Goal: Information Seeking & Learning: Learn about a topic

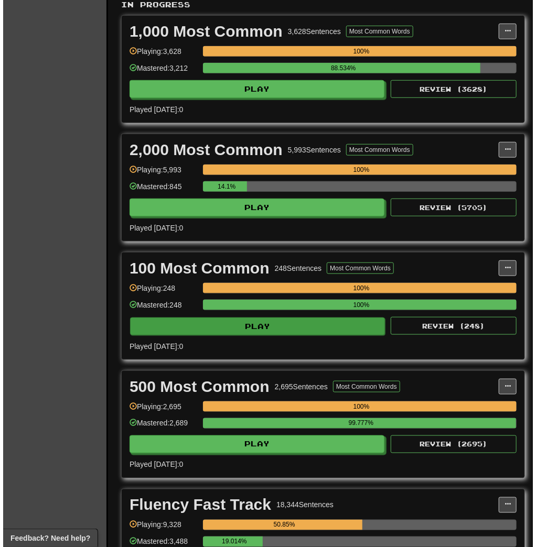
scroll to position [335, 0]
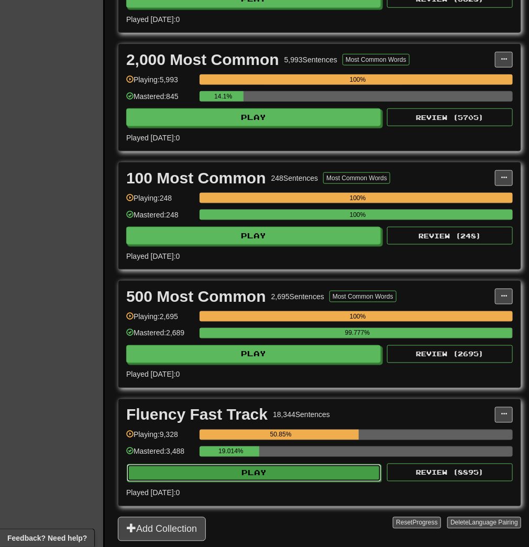
click at [255, 473] on button "Play" at bounding box center [254, 473] width 255 height 18
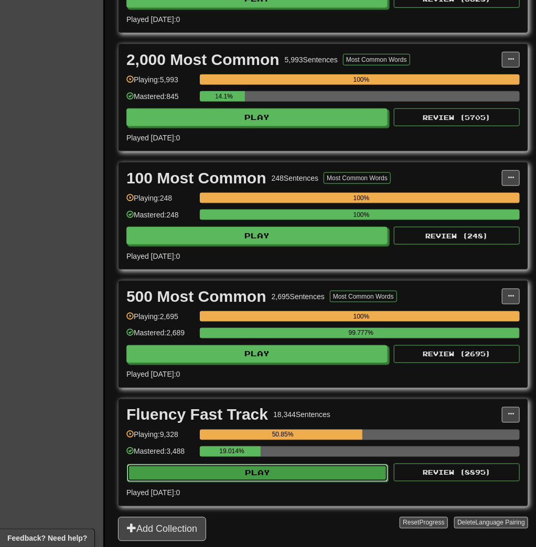
select select "**"
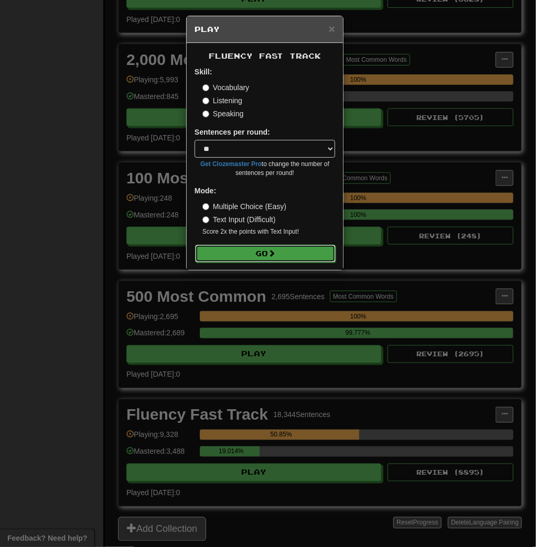
click at [280, 259] on button "Go" at bounding box center [265, 254] width 140 height 18
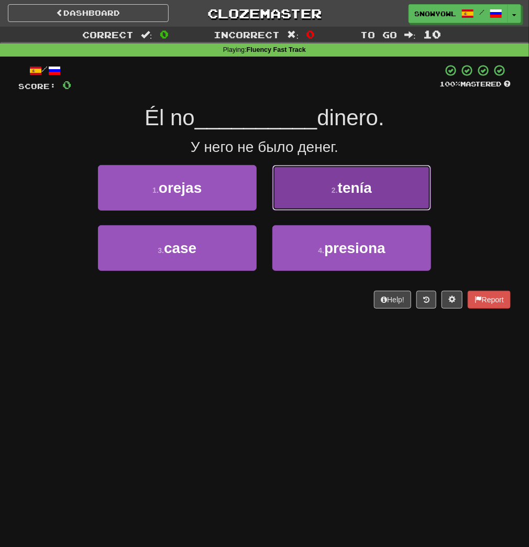
click at [316, 191] on button "2 . tenía" at bounding box center [351, 188] width 159 height 46
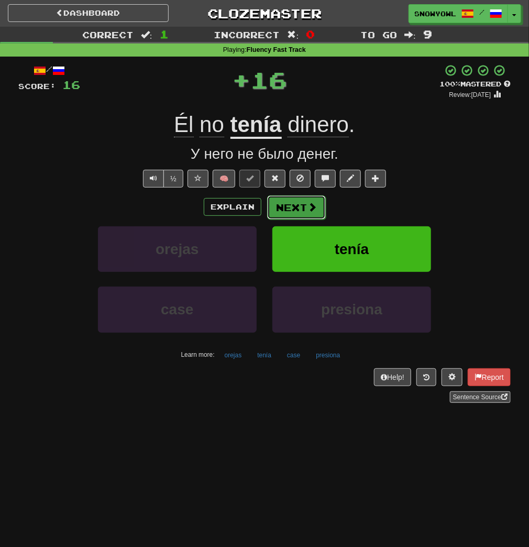
click at [291, 199] on button "Next" at bounding box center [296, 207] width 59 height 24
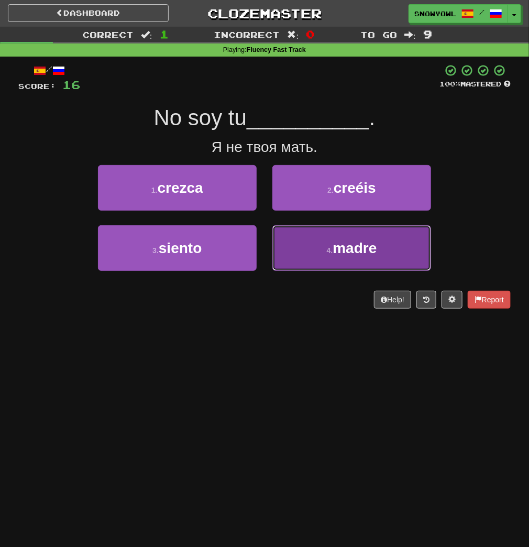
click at [290, 237] on button "4 . madre" at bounding box center [351, 248] width 159 height 46
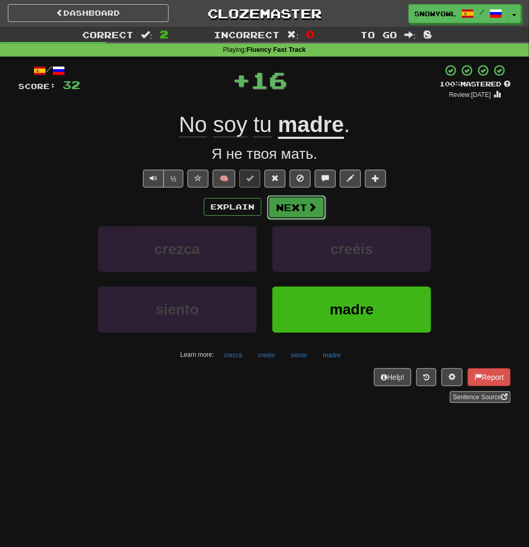
click at [295, 215] on button "Next" at bounding box center [296, 207] width 59 height 24
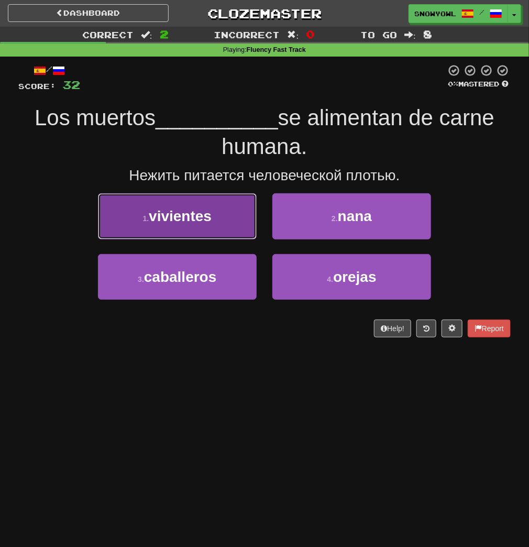
click at [222, 215] on button "1 . vivientes" at bounding box center [177, 216] width 159 height 46
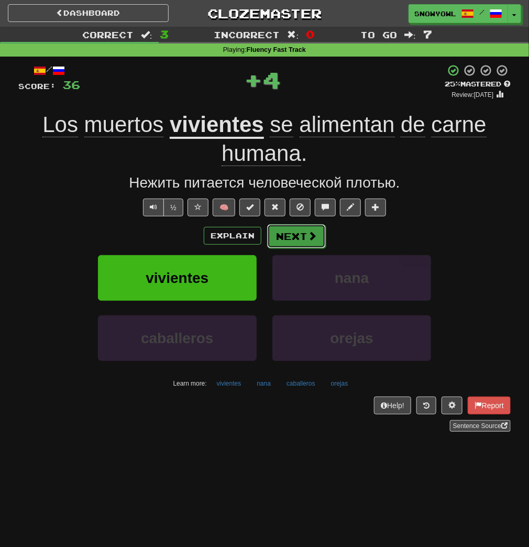
click at [291, 233] on button "Next" at bounding box center [296, 236] width 59 height 24
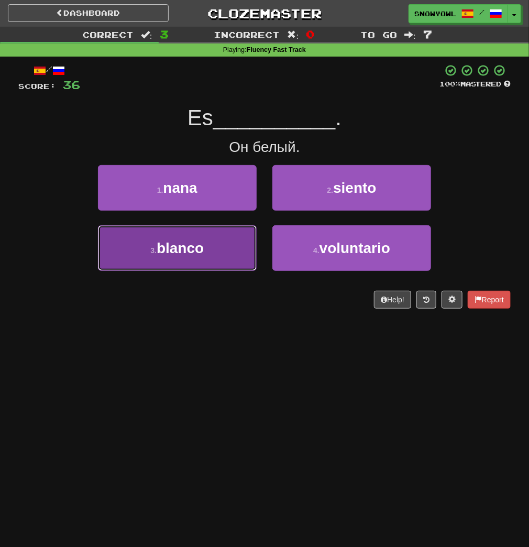
click at [221, 232] on button "3 . blanco" at bounding box center [177, 248] width 159 height 46
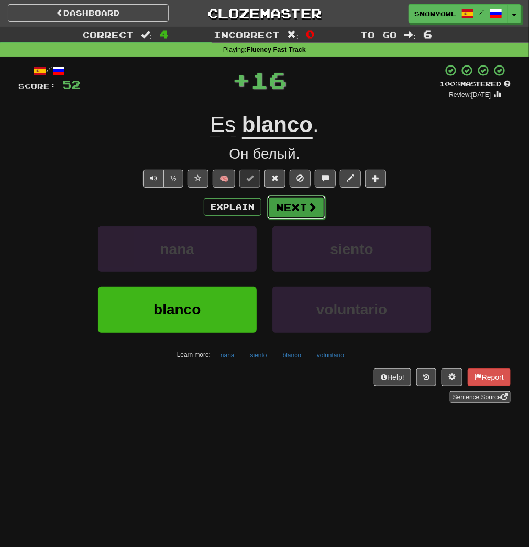
click at [280, 196] on button "Next" at bounding box center [296, 207] width 59 height 24
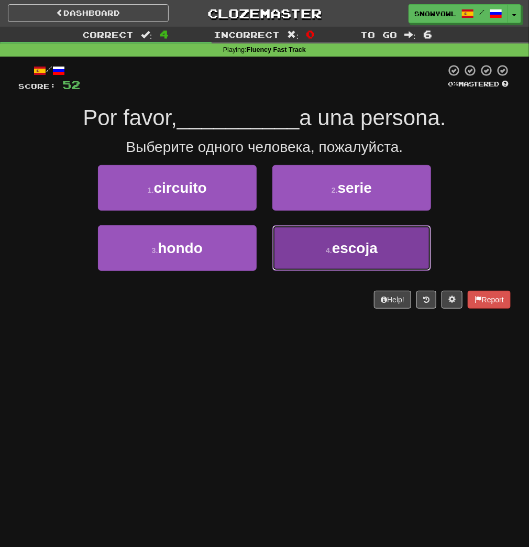
click at [310, 262] on button "4 . escoja" at bounding box center [351, 248] width 159 height 46
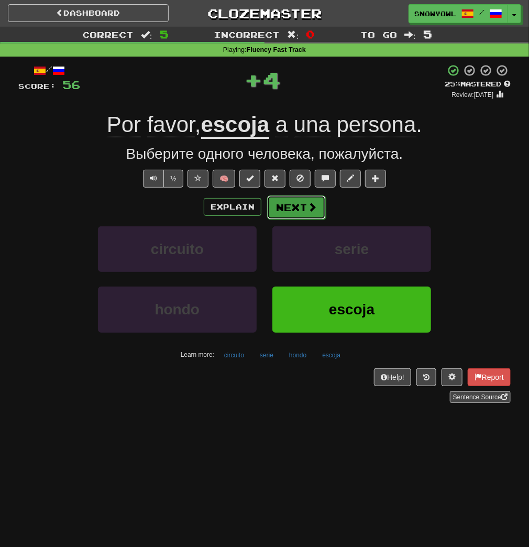
click at [297, 216] on button "Next" at bounding box center [296, 207] width 59 height 24
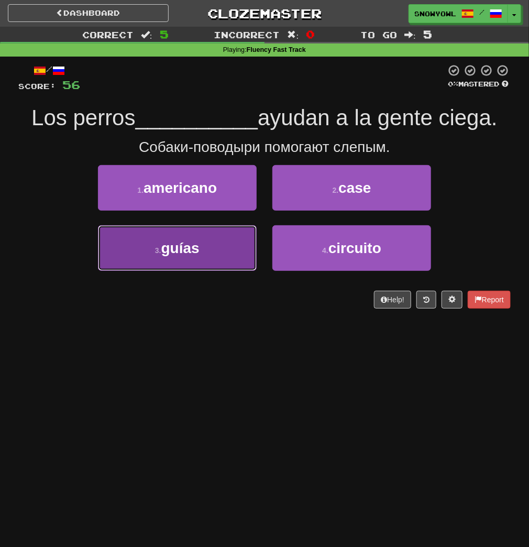
click at [211, 235] on button "3 . guías" at bounding box center [177, 248] width 159 height 46
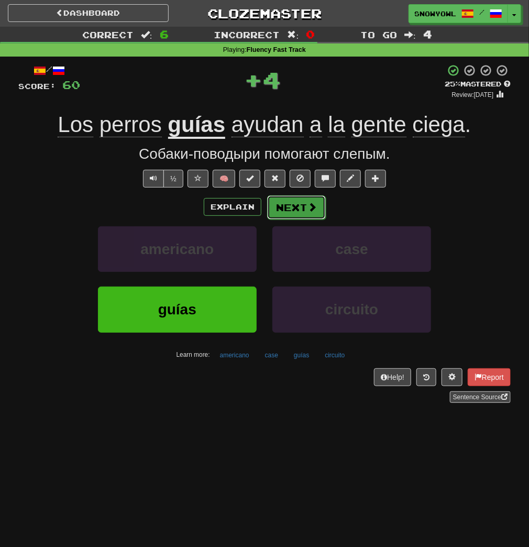
click at [301, 211] on button "Next" at bounding box center [296, 207] width 59 height 24
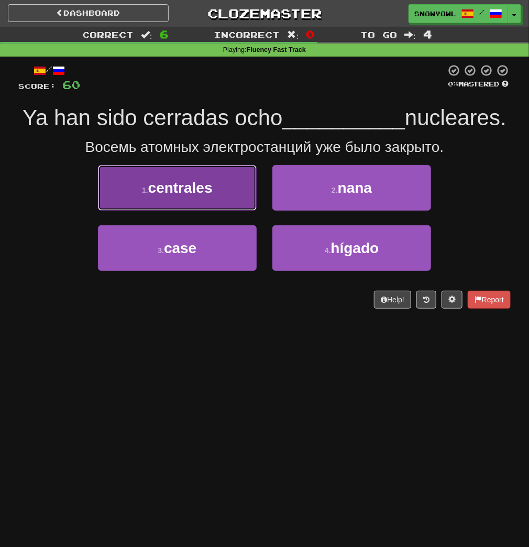
click at [224, 211] on button "1 . centrales" at bounding box center [177, 188] width 159 height 46
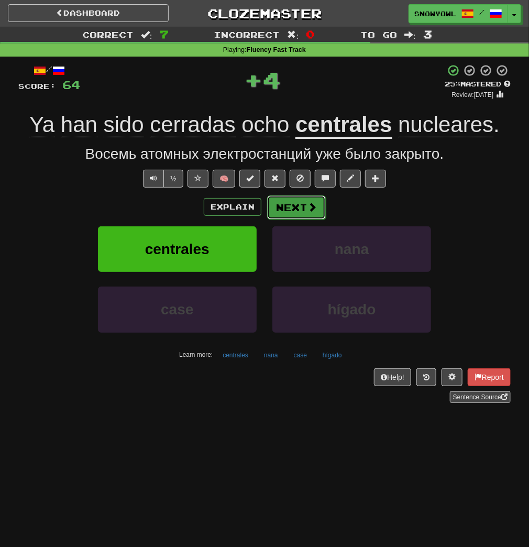
click at [305, 209] on button "Next" at bounding box center [296, 207] width 59 height 24
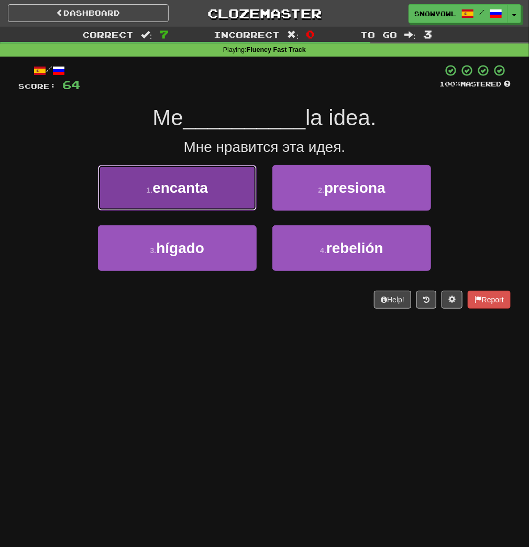
click at [242, 201] on button "1 . encanta" at bounding box center [177, 188] width 159 height 46
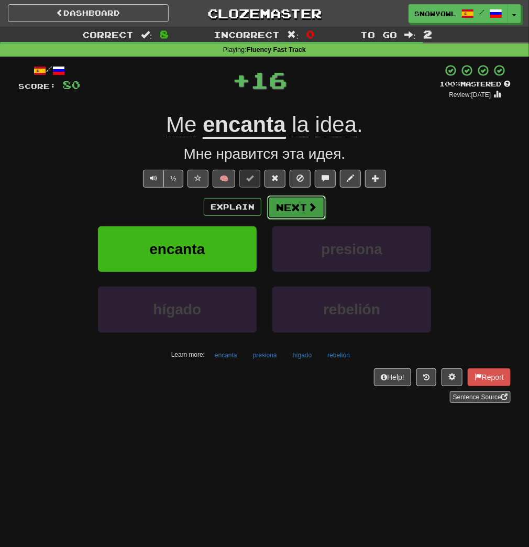
click at [286, 203] on button "Next" at bounding box center [296, 207] width 59 height 24
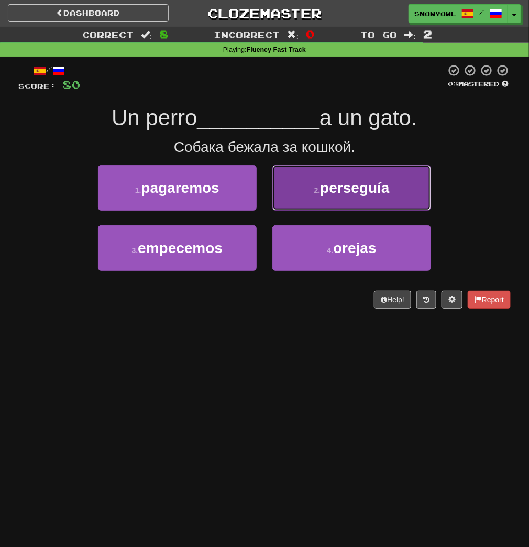
click at [291, 202] on button "2 . perseguía" at bounding box center [351, 188] width 159 height 46
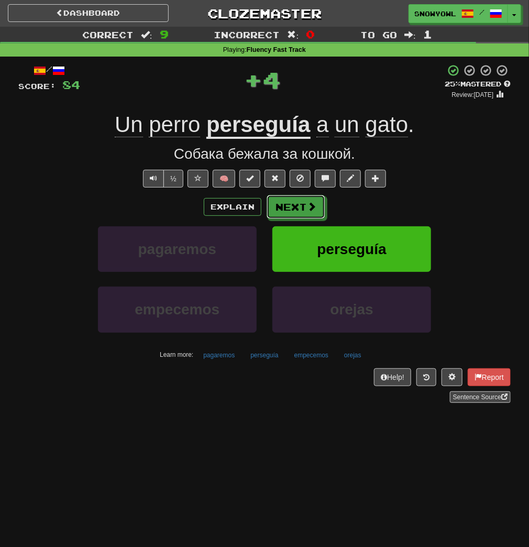
click at [291, 202] on button "Next" at bounding box center [296, 207] width 59 height 24
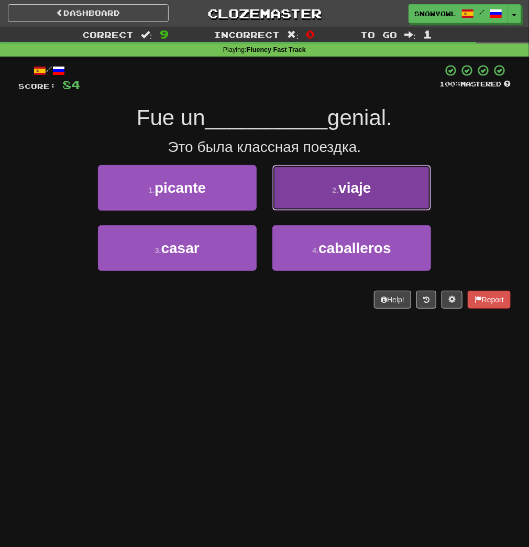
click at [285, 197] on button "2 . viaje" at bounding box center [351, 188] width 159 height 46
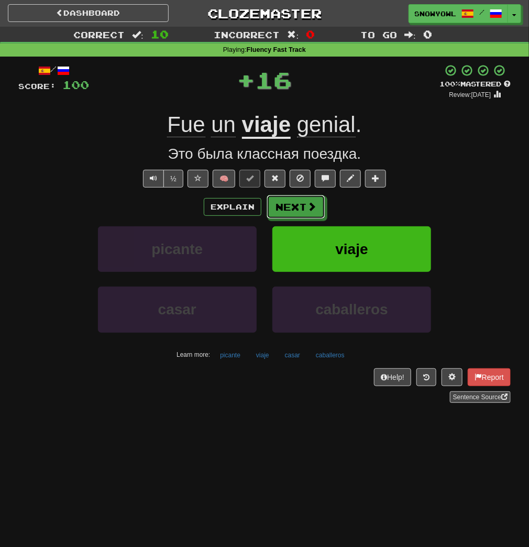
click at [285, 197] on button "Next" at bounding box center [296, 207] width 59 height 24
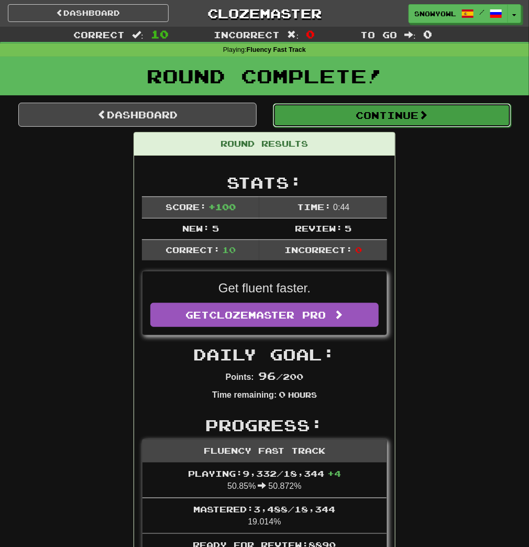
click at [326, 122] on button "Continue" at bounding box center [392, 115] width 238 height 24
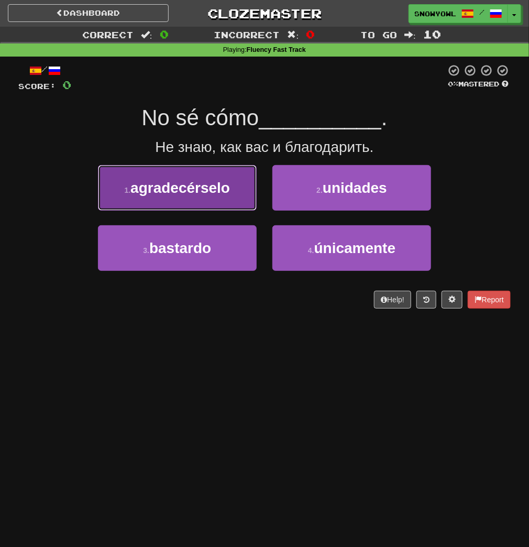
click at [234, 195] on button "1 . agradecérselo" at bounding box center [177, 188] width 159 height 46
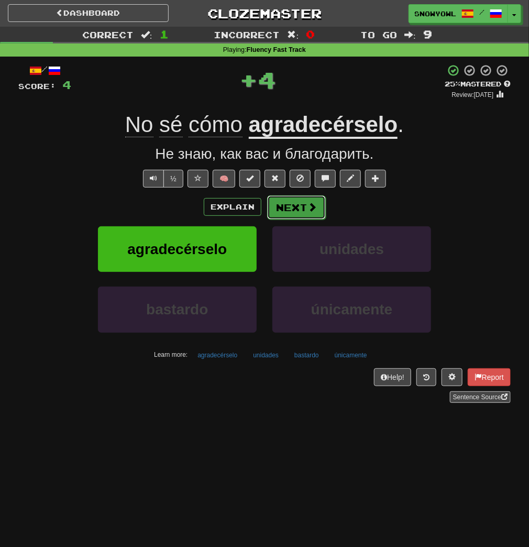
click at [300, 201] on button "Next" at bounding box center [296, 207] width 59 height 24
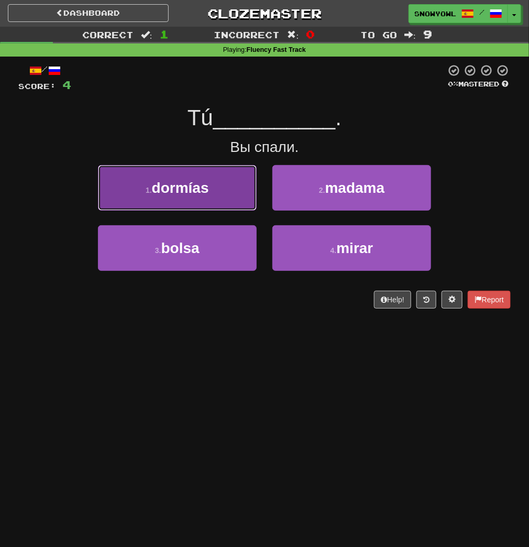
click at [220, 209] on button "1 . dormías" at bounding box center [177, 188] width 159 height 46
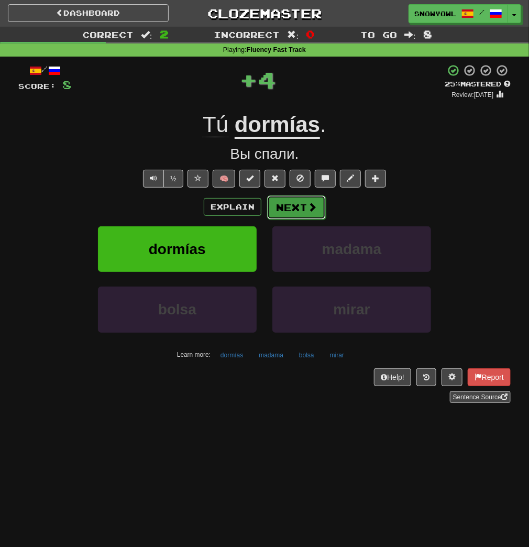
click at [288, 201] on button "Next" at bounding box center [296, 207] width 59 height 24
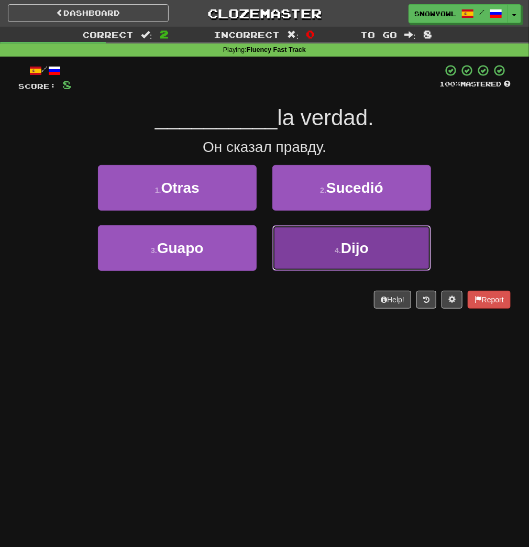
click at [301, 245] on button "4 . Dijo" at bounding box center [351, 248] width 159 height 46
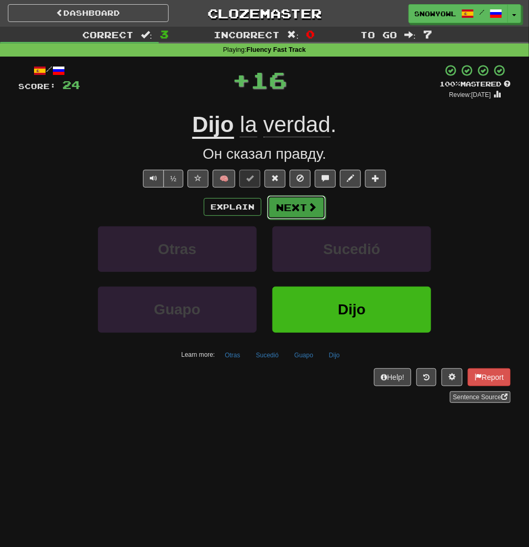
click at [293, 214] on button "Next" at bounding box center [296, 207] width 59 height 24
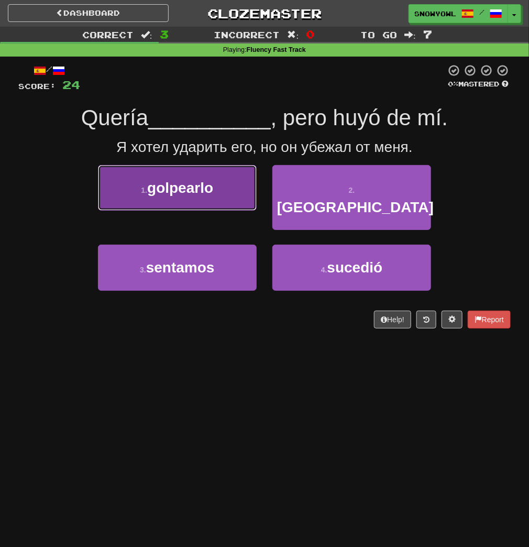
click at [245, 203] on button "1 . golpearlo" at bounding box center [177, 188] width 159 height 46
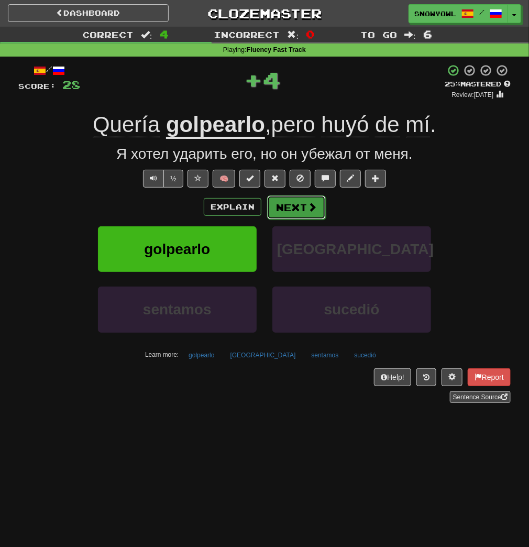
click at [270, 211] on button "Next" at bounding box center [296, 207] width 59 height 24
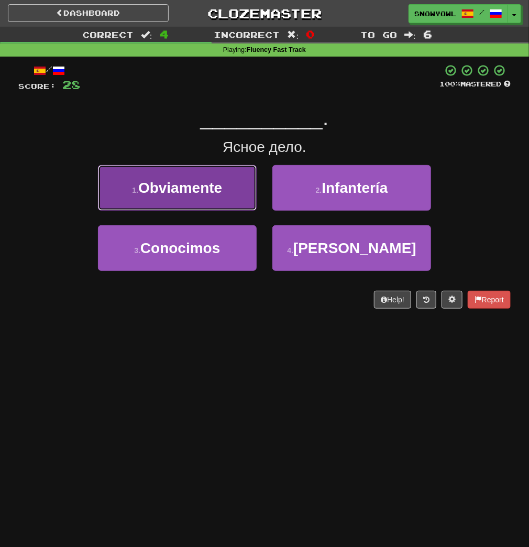
click at [235, 205] on button "1 . Obviamente" at bounding box center [177, 188] width 159 height 46
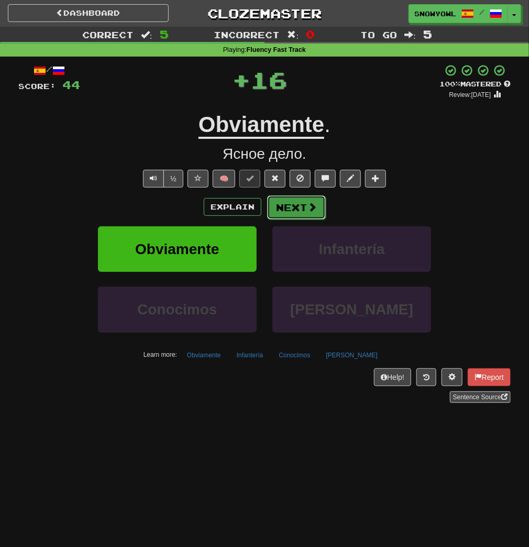
click at [297, 205] on button "Next" at bounding box center [296, 207] width 59 height 24
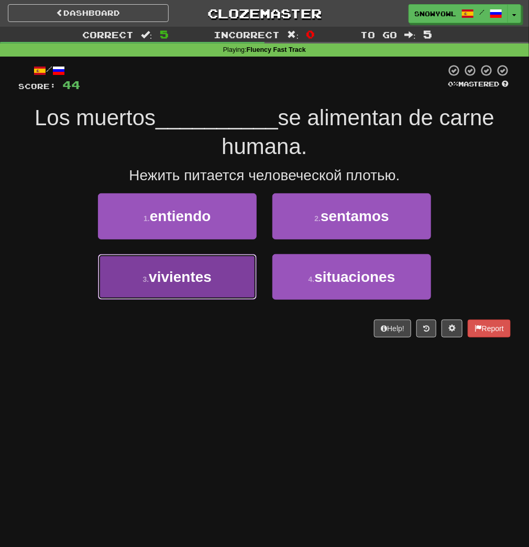
click at [223, 270] on button "3 . vivientes" at bounding box center [177, 277] width 159 height 46
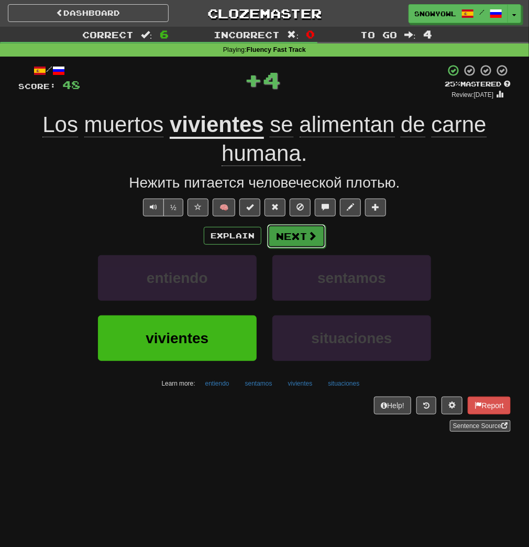
click at [304, 228] on button "Next" at bounding box center [296, 236] width 59 height 24
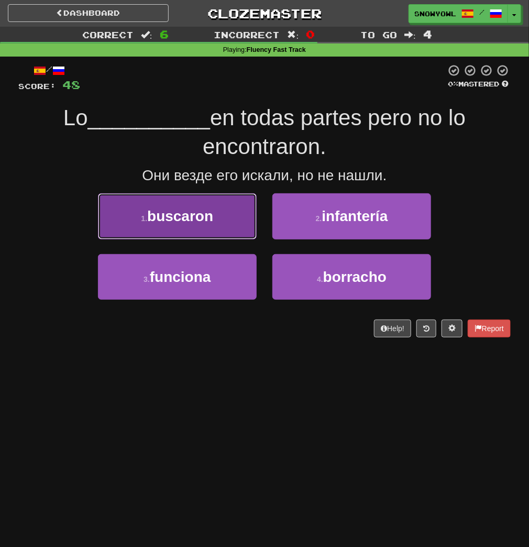
click at [222, 222] on button "1 . buscaron" at bounding box center [177, 216] width 159 height 46
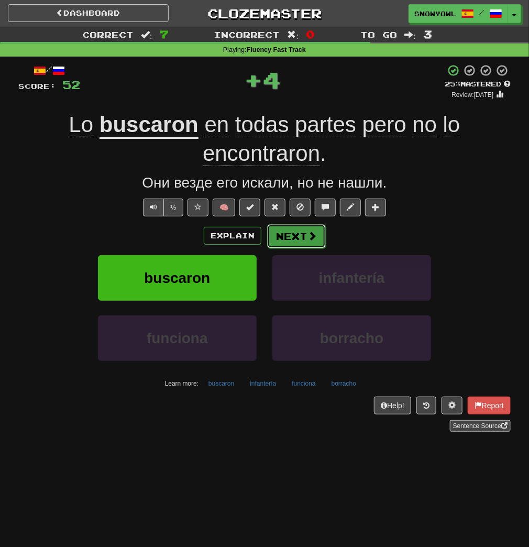
click at [285, 233] on button "Next" at bounding box center [296, 236] width 59 height 24
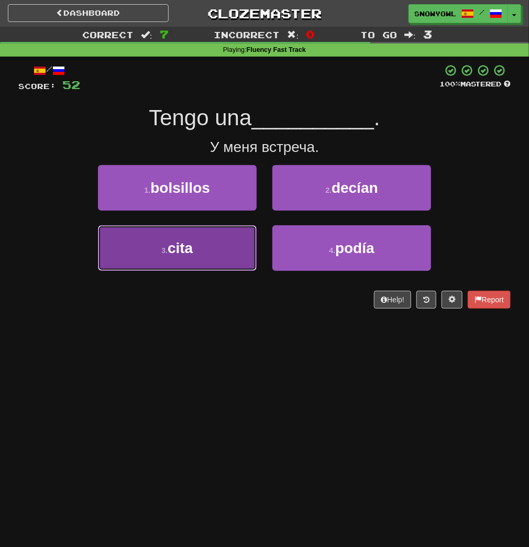
click at [233, 254] on button "3 . cita" at bounding box center [177, 248] width 159 height 46
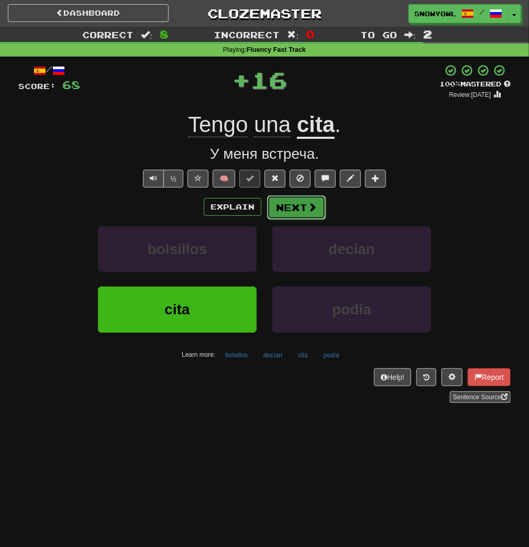
click at [289, 212] on button "Next" at bounding box center [296, 207] width 59 height 24
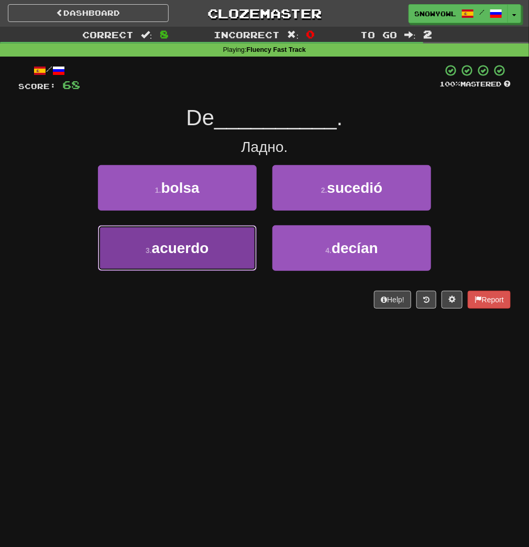
click at [234, 236] on button "3 . acuerdo" at bounding box center [177, 248] width 159 height 46
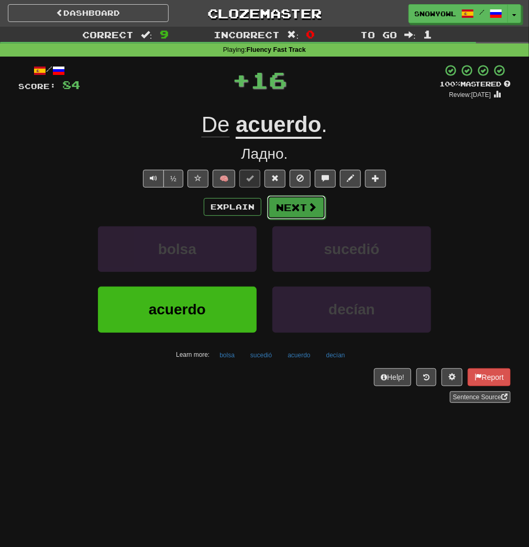
click at [275, 195] on button "Next" at bounding box center [296, 207] width 59 height 24
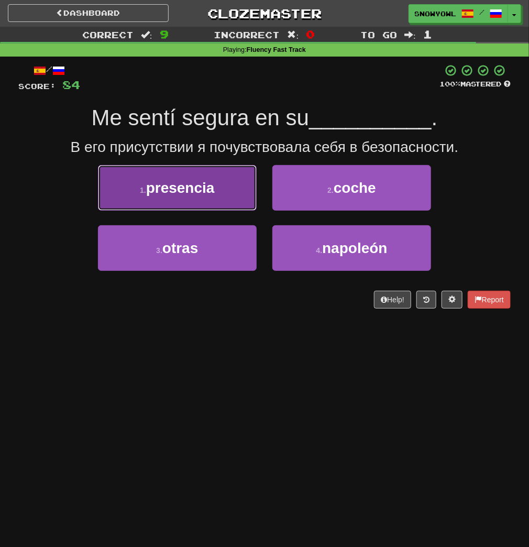
click at [248, 196] on button "1 . presencia" at bounding box center [177, 188] width 159 height 46
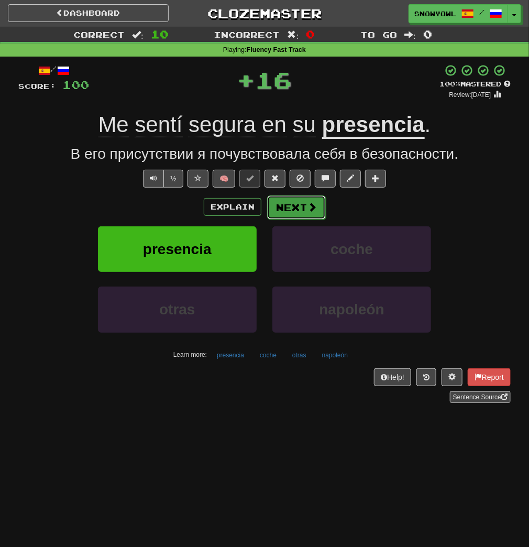
click at [296, 205] on button "Next" at bounding box center [296, 207] width 59 height 24
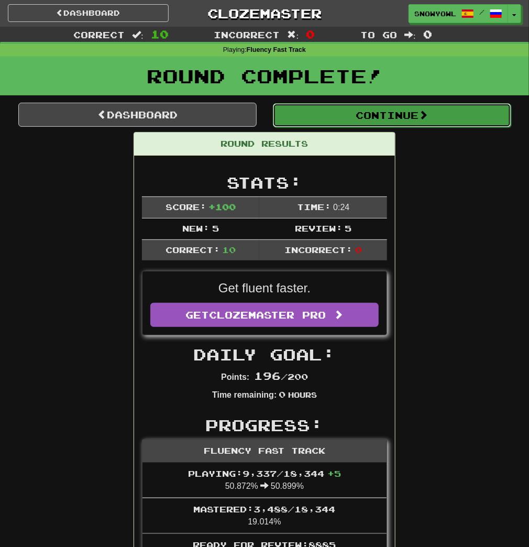
click at [339, 117] on button "Continue" at bounding box center [392, 115] width 238 height 24
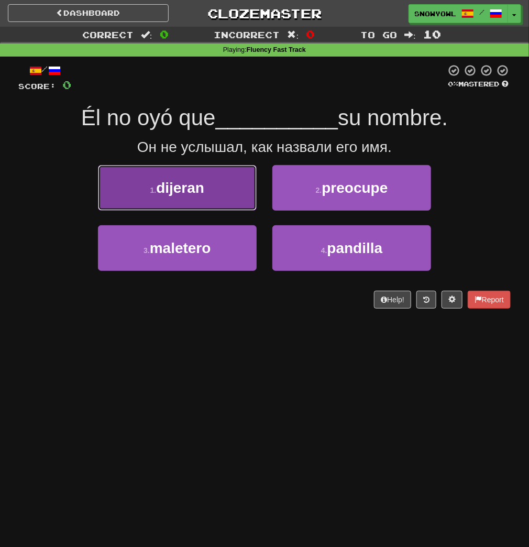
click at [227, 189] on button "1 . dijeran" at bounding box center [177, 188] width 159 height 46
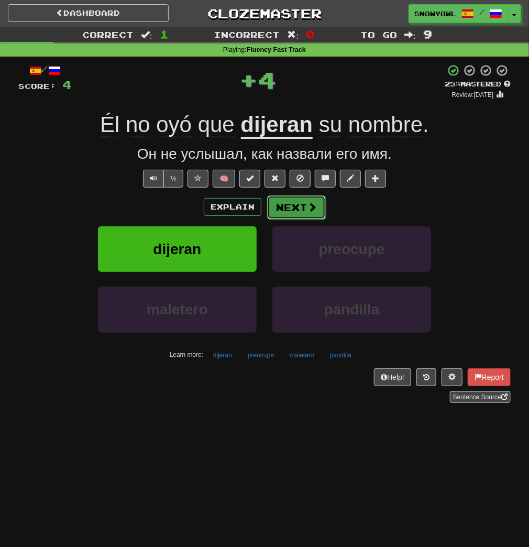
click at [299, 200] on button "Next" at bounding box center [296, 207] width 59 height 24
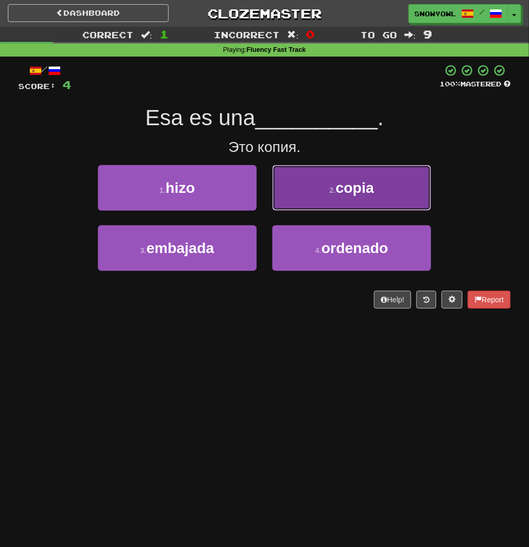
click at [298, 199] on button "2 . copia" at bounding box center [351, 188] width 159 height 46
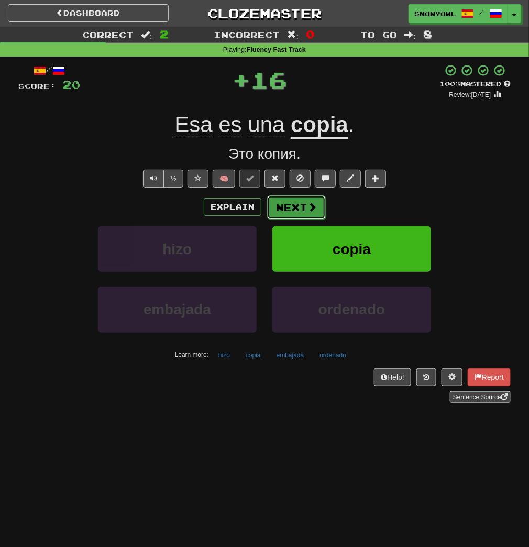
click at [304, 199] on button "Next" at bounding box center [296, 207] width 59 height 24
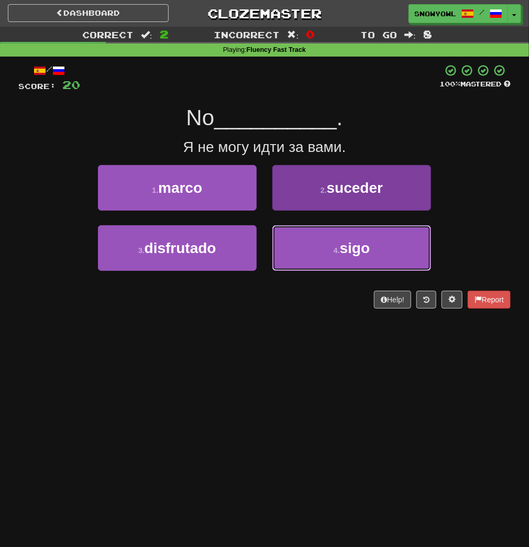
click at [328, 249] on button "4 . sigo" at bounding box center [351, 248] width 159 height 46
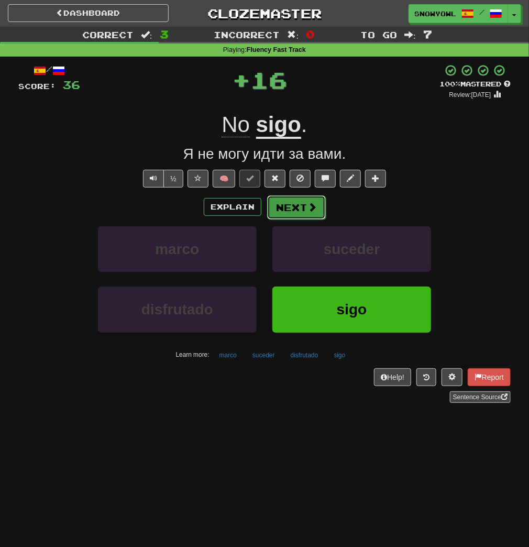
click at [305, 205] on button "Next" at bounding box center [296, 207] width 59 height 24
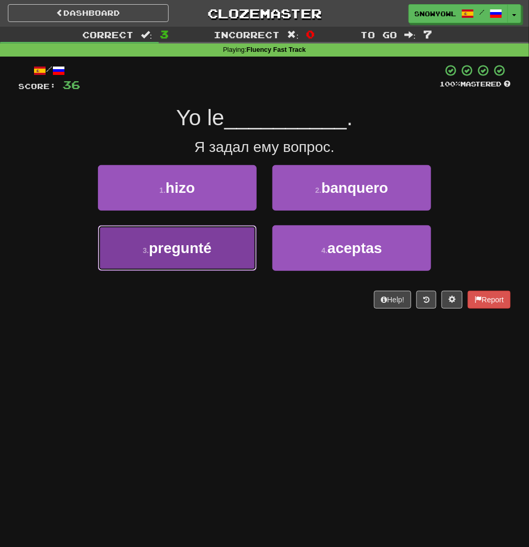
click at [235, 243] on button "3 . pregunté" at bounding box center [177, 248] width 159 height 46
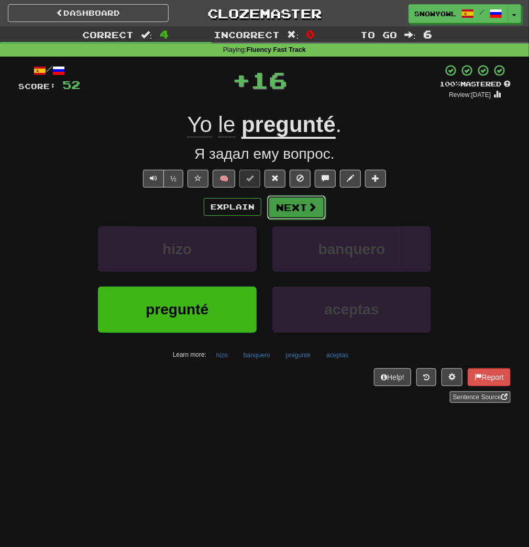
click at [303, 208] on button "Next" at bounding box center [296, 207] width 59 height 24
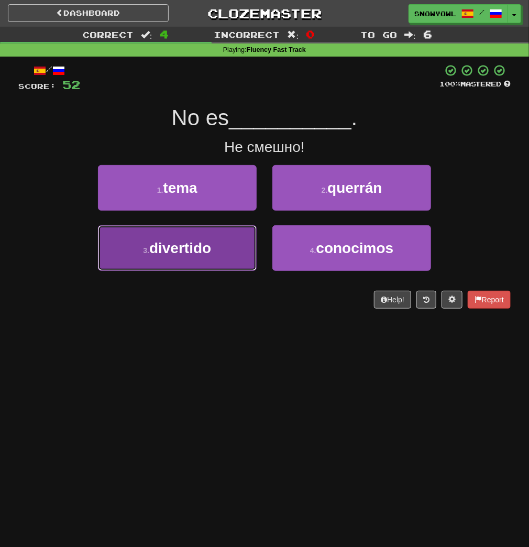
click at [238, 238] on button "3 . divertido" at bounding box center [177, 248] width 159 height 46
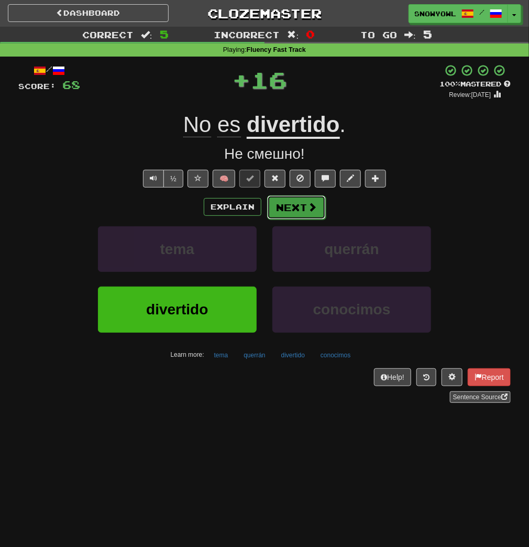
click at [281, 211] on button "Next" at bounding box center [296, 207] width 59 height 24
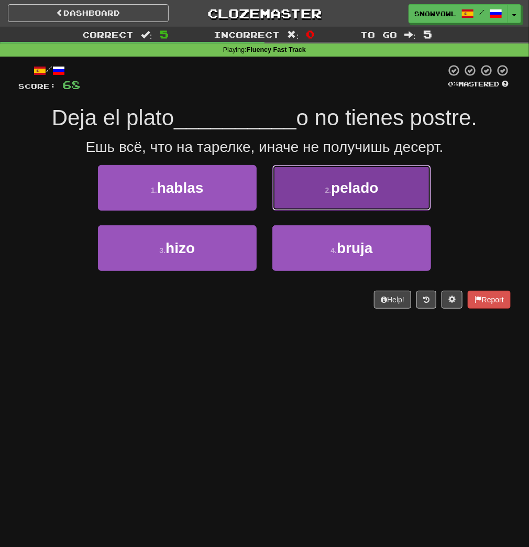
click at [309, 197] on button "2 . pelado" at bounding box center [351, 188] width 159 height 46
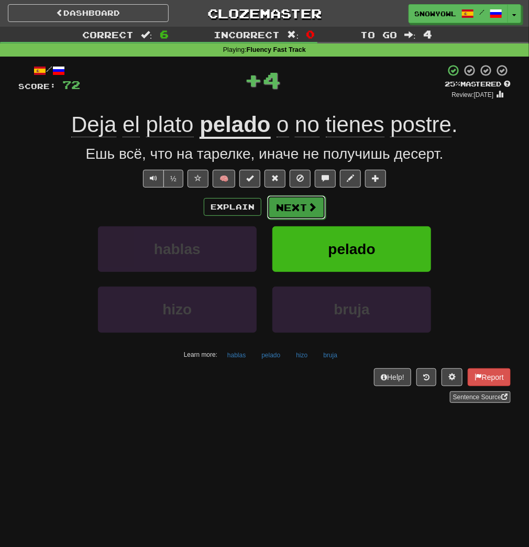
click at [308, 198] on button "Next" at bounding box center [296, 207] width 59 height 24
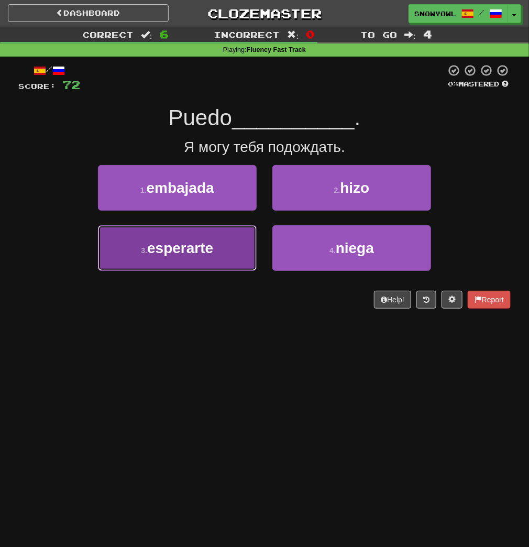
click at [233, 235] on button "3 . esperarte" at bounding box center [177, 248] width 159 height 46
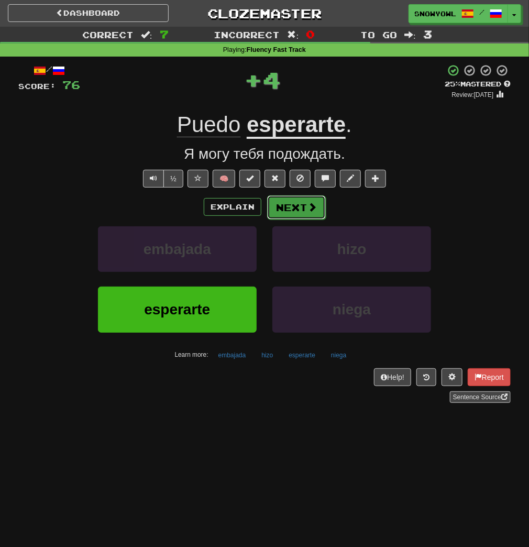
click at [290, 202] on button "Next" at bounding box center [296, 207] width 59 height 24
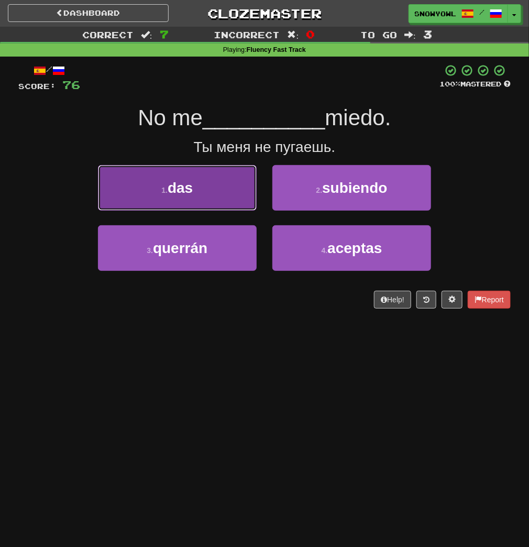
click at [228, 192] on button "1 . das" at bounding box center [177, 188] width 159 height 46
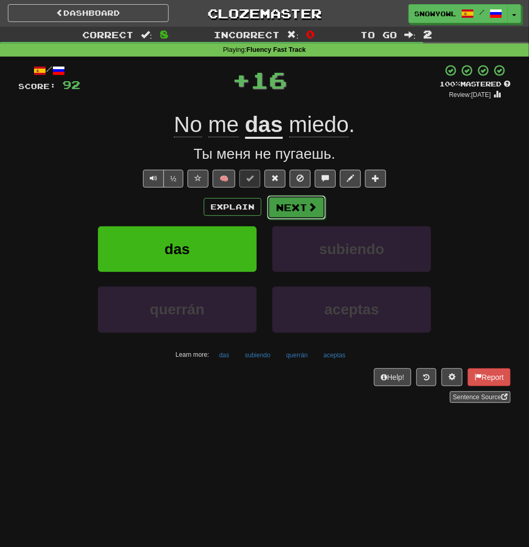
click at [304, 201] on button "Next" at bounding box center [296, 207] width 59 height 24
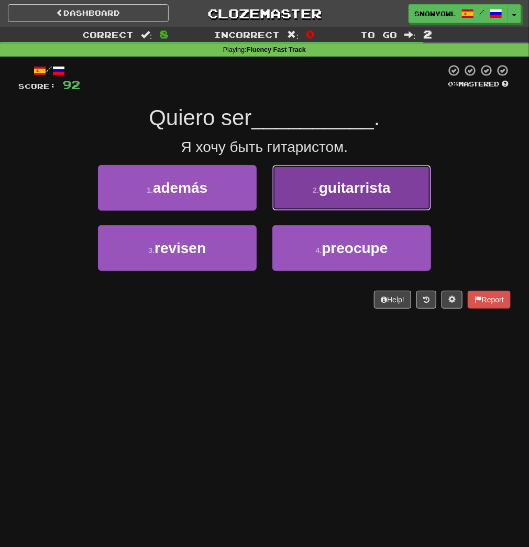
click at [308, 197] on button "2 . guitarrista" at bounding box center [351, 188] width 159 height 46
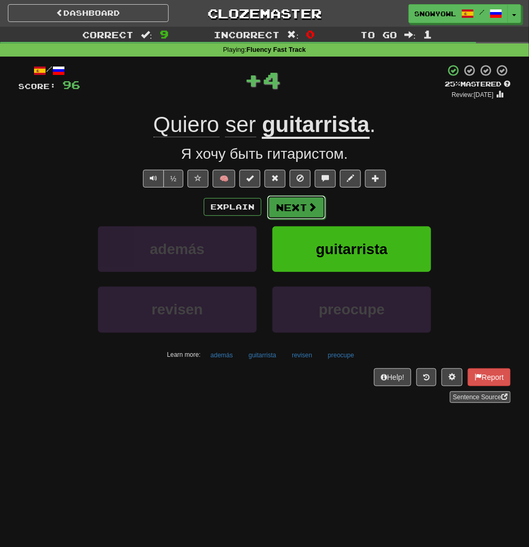
click at [292, 203] on button "Next" at bounding box center [296, 207] width 59 height 24
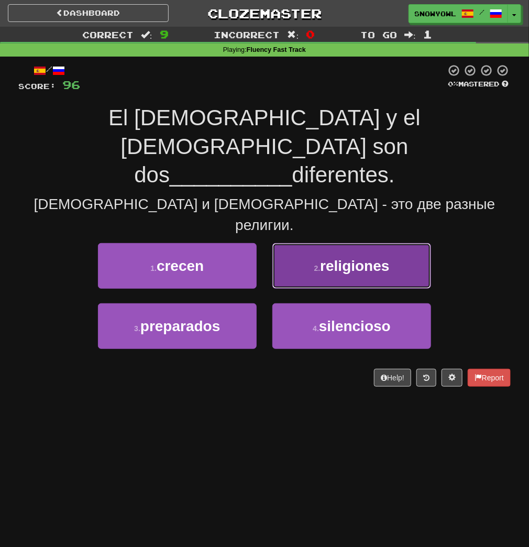
click at [306, 243] on button "2 . religiones" at bounding box center [351, 266] width 159 height 46
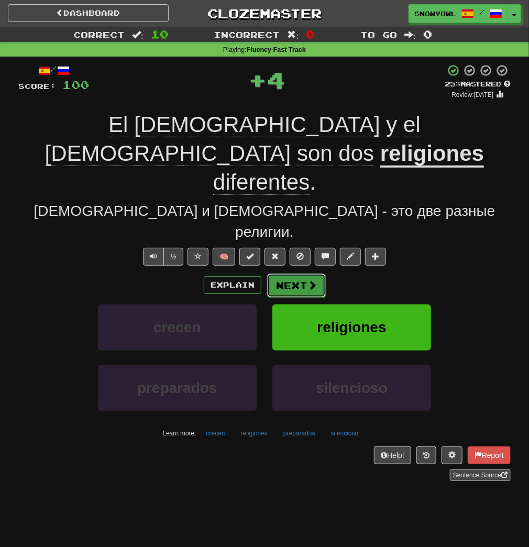
click at [299, 274] on button "Next" at bounding box center [296, 286] width 59 height 24
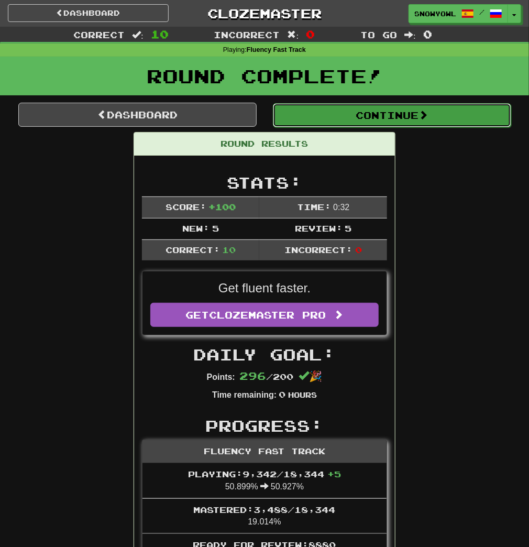
click at [331, 119] on button "Continue" at bounding box center [392, 115] width 238 height 24
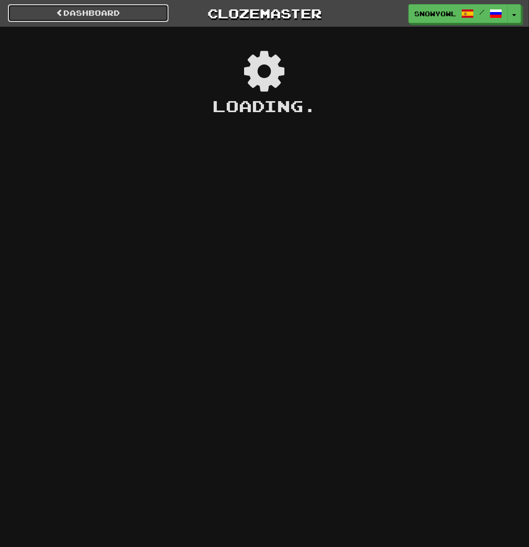
click at [132, 10] on link "Dashboard" at bounding box center [88, 13] width 161 height 18
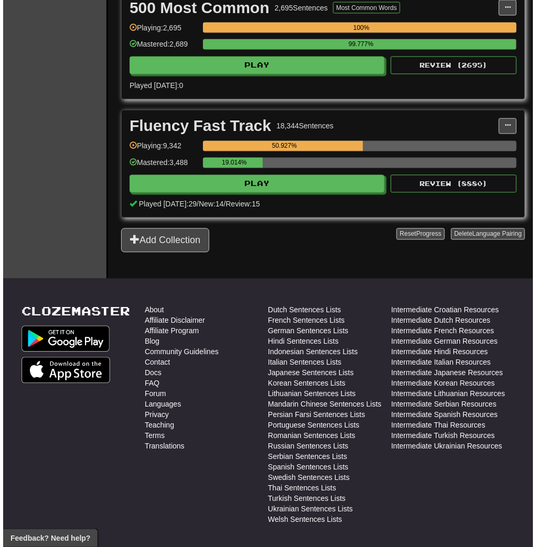
scroll to position [642, 0]
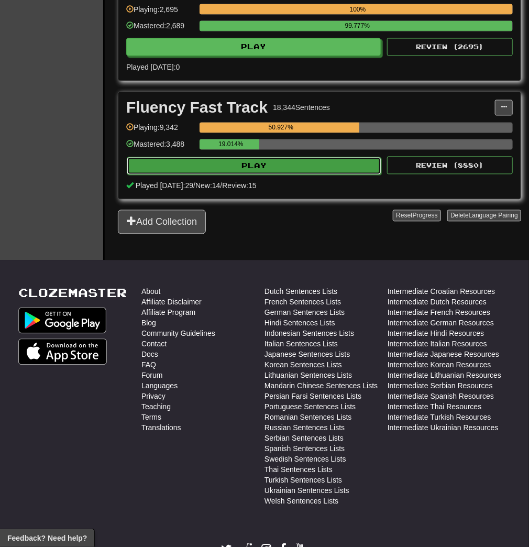
click at [293, 164] on button "Play" at bounding box center [254, 166] width 255 height 18
select select "**"
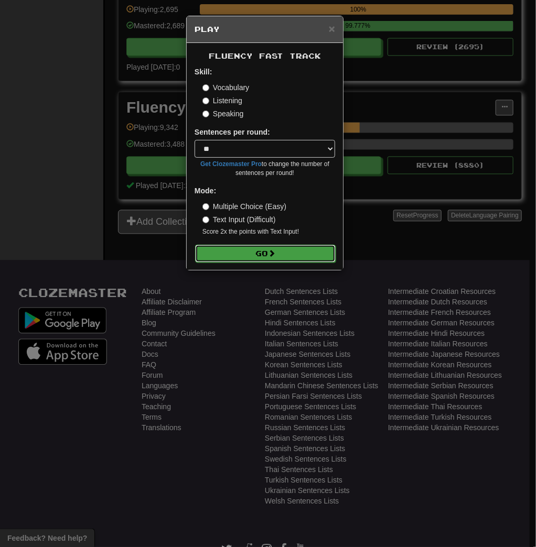
click at [291, 253] on button "Go" at bounding box center [265, 254] width 140 height 18
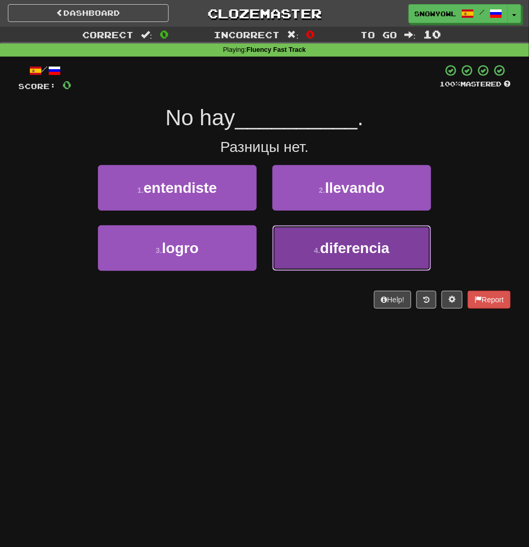
click at [309, 237] on button "4 . diferencia" at bounding box center [351, 248] width 159 height 46
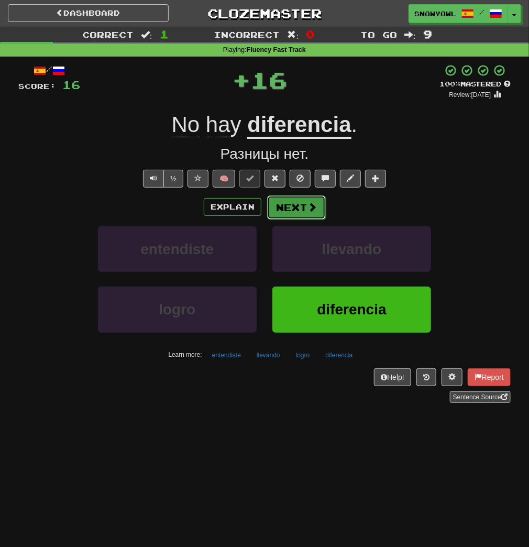
click at [284, 203] on button "Next" at bounding box center [296, 207] width 59 height 24
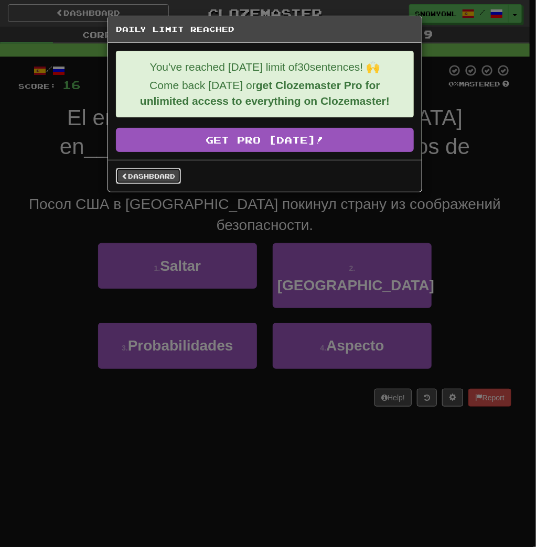
click at [176, 180] on link "Dashboard" at bounding box center [148, 176] width 65 height 16
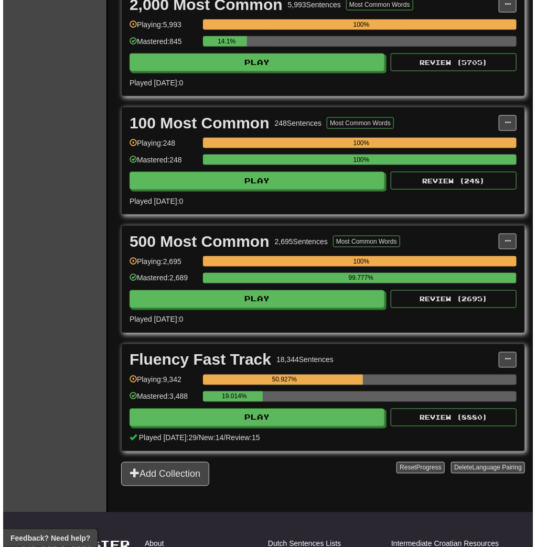
scroll to position [391, 0]
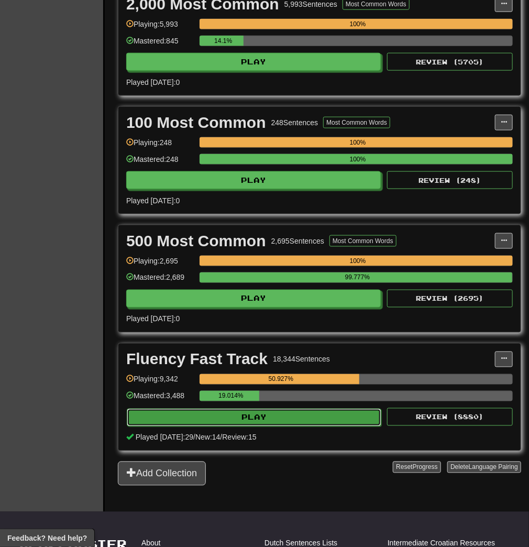
click at [274, 415] on button "Play" at bounding box center [254, 418] width 255 height 18
select select "**"
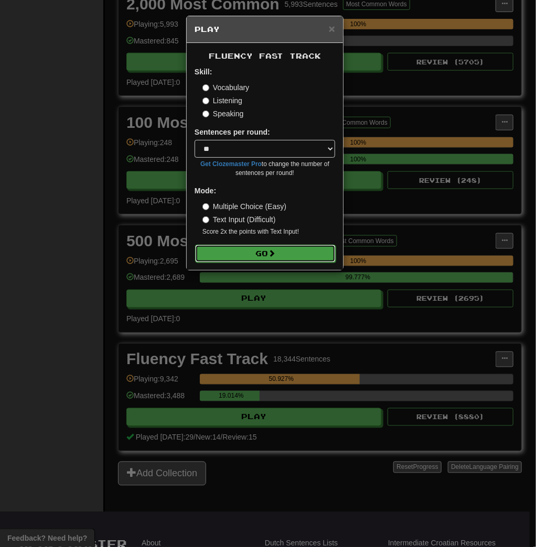
click at [262, 250] on button "Go" at bounding box center [265, 254] width 140 height 18
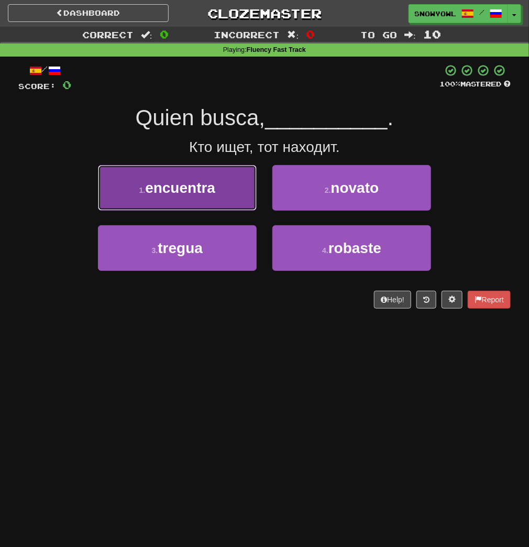
click at [236, 199] on button "1 . encuentra" at bounding box center [177, 188] width 159 height 46
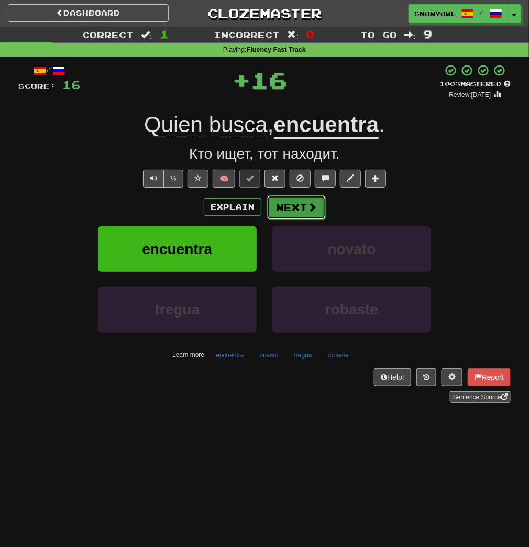
click at [287, 214] on button "Next" at bounding box center [296, 207] width 59 height 24
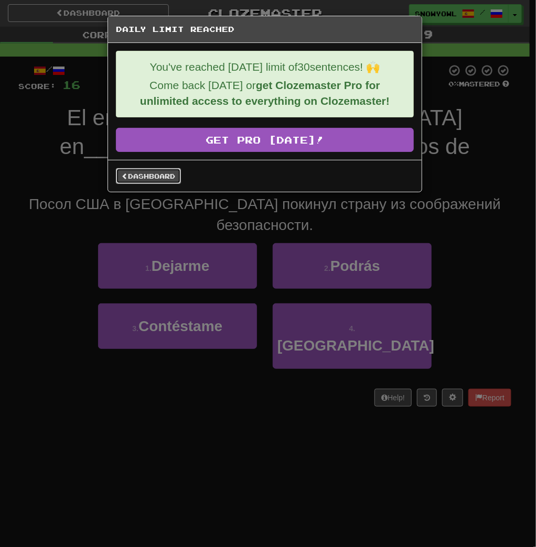
click at [165, 180] on link "Dashboard" at bounding box center [148, 176] width 65 height 16
